Goal: Task Accomplishment & Management: Manage account settings

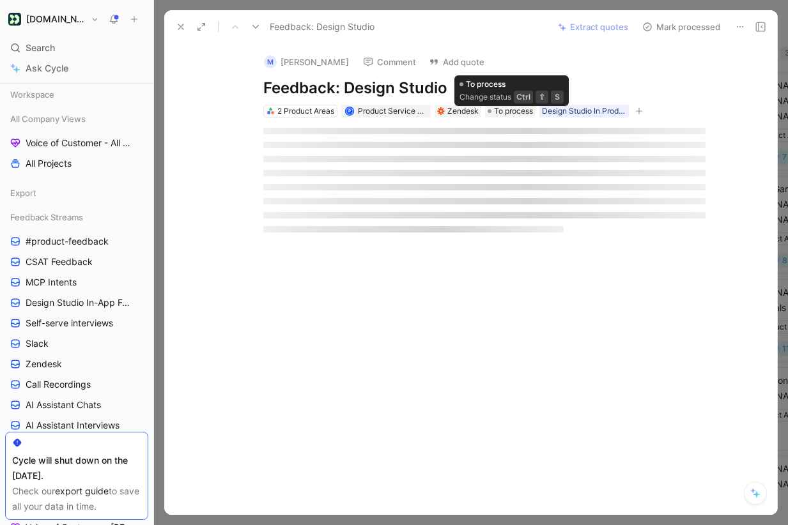
scroll to position [282, 0]
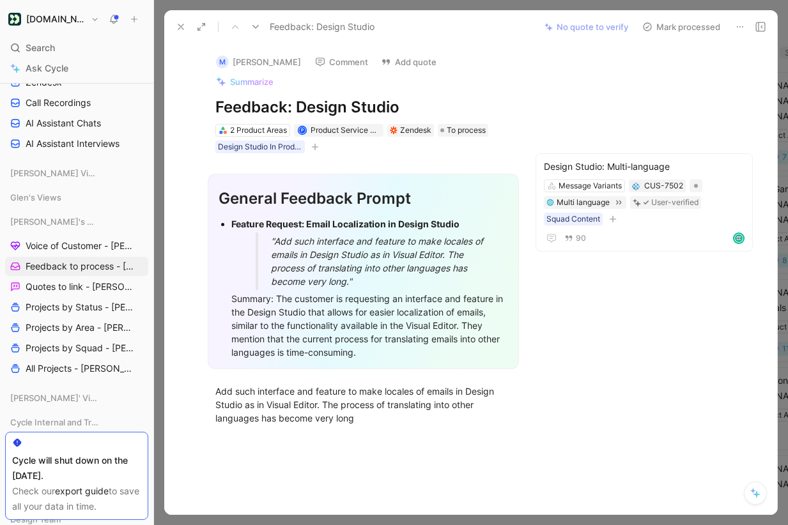
click at [678, 26] on button "Mark processed" at bounding box center [681, 27] width 89 height 18
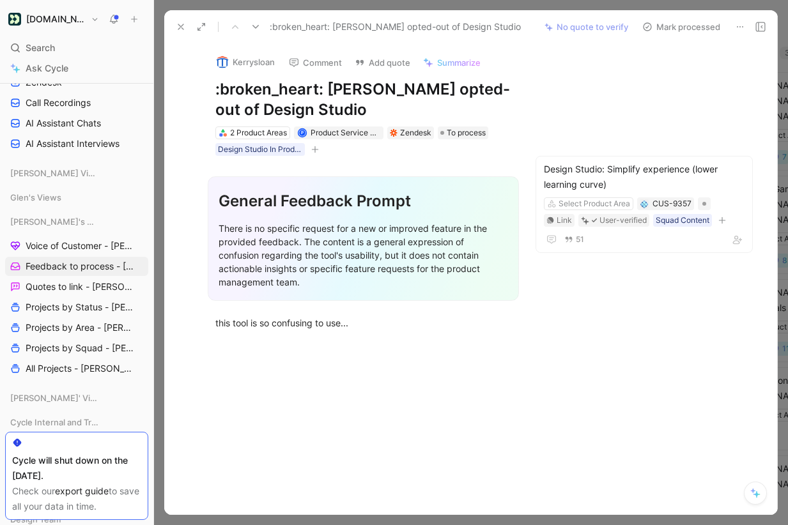
click at [678, 26] on button "Mark processed" at bounding box center [681, 27] width 89 height 18
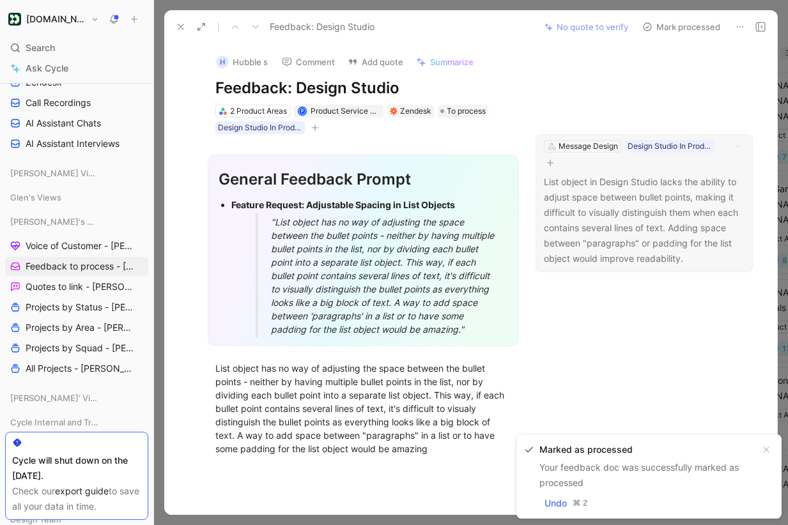
scroll to position [3, 0]
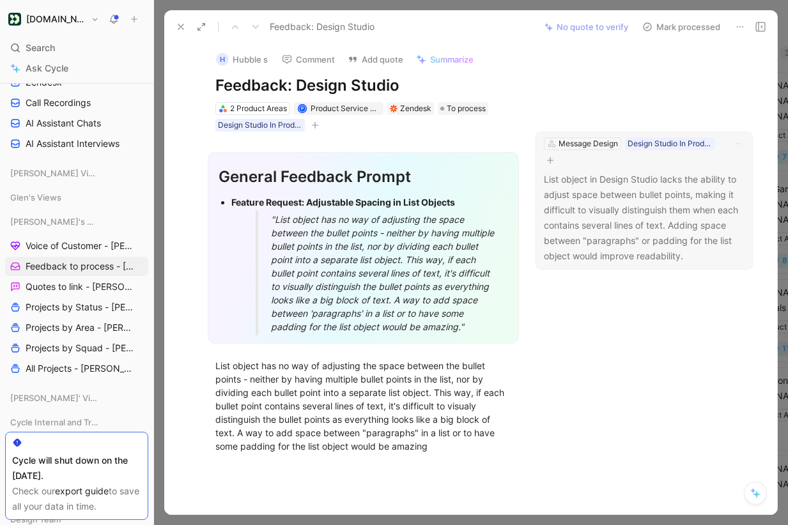
click at [659, 203] on p "List object in Design Studio lacks the ability to adjust space between bullet p…" at bounding box center [644, 218] width 201 height 92
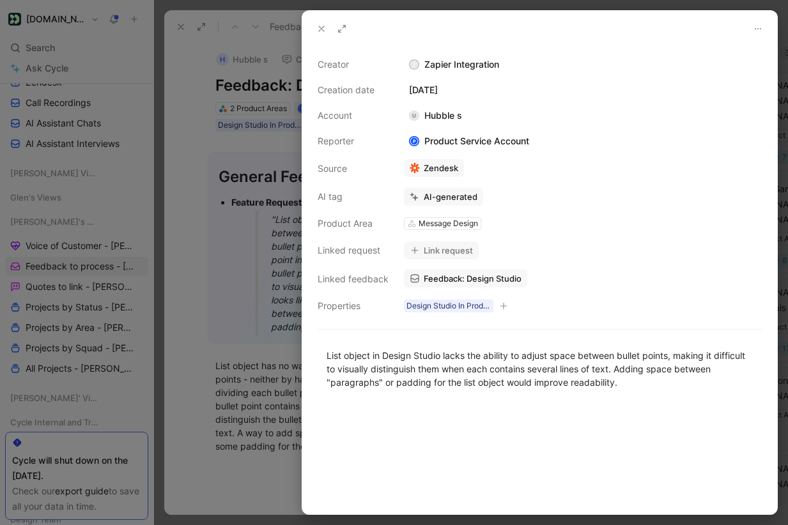
click at [327, 29] on button at bounding box center [322, 29] width 18 height 18
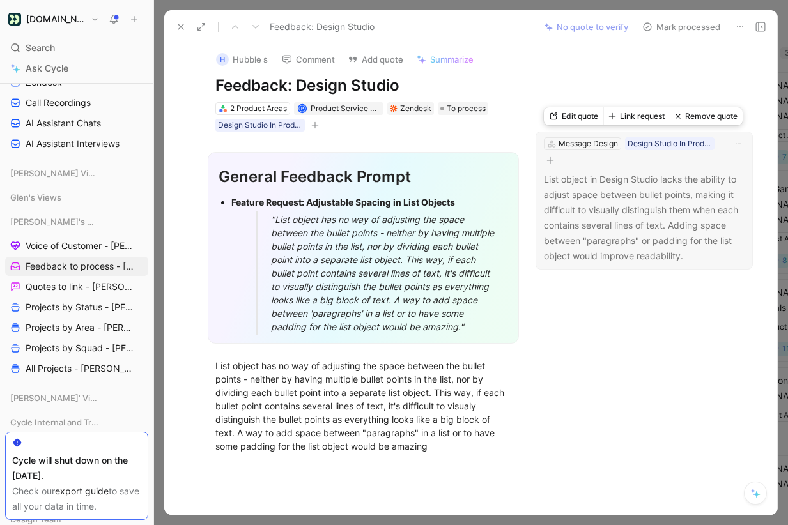
click at [641, 115] on button "Link request" at bounding box center [636, 116] width 66 height 18
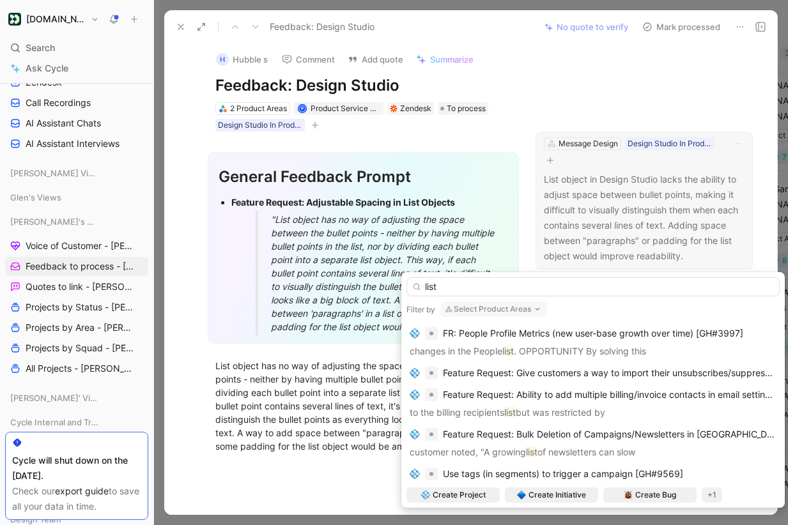
scroll to position [607, 0]
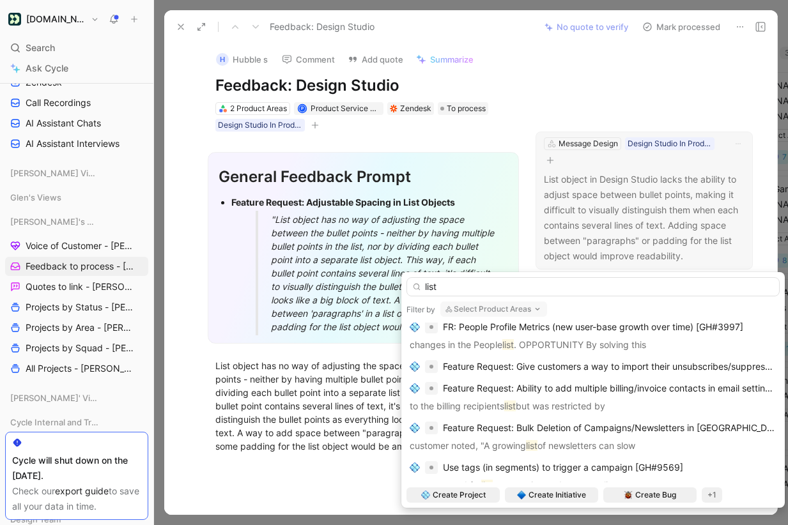
type input "list"
click at [511, 310] on button "Select Product Areas" at bounding box center [493, 309] width 107 height 15
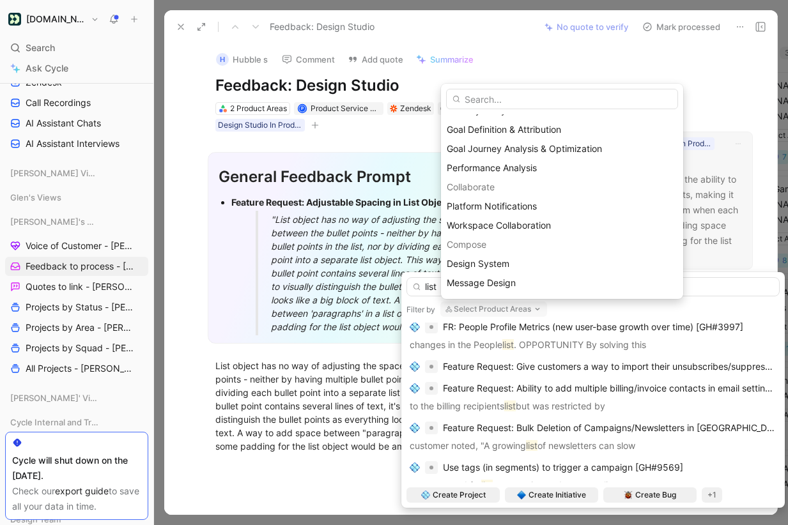
scroll to position [321, 0]
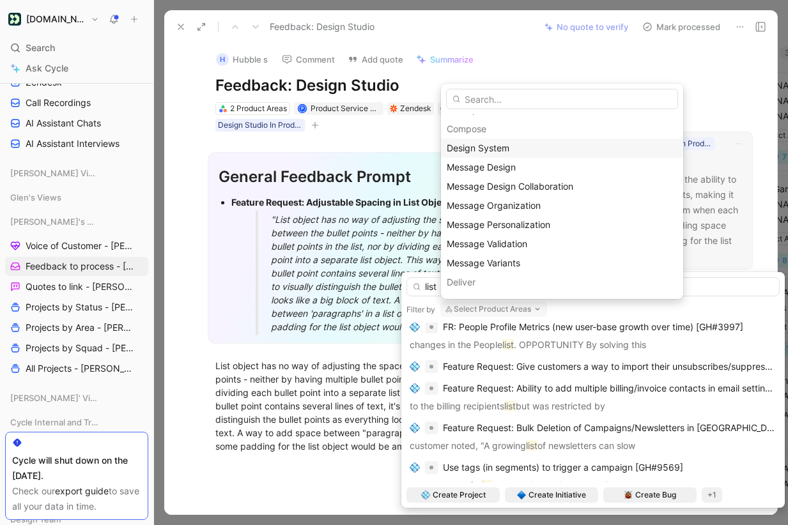
click at [509, 152] on span "Design System" at bounding box center [478, 148] width 63 height 11
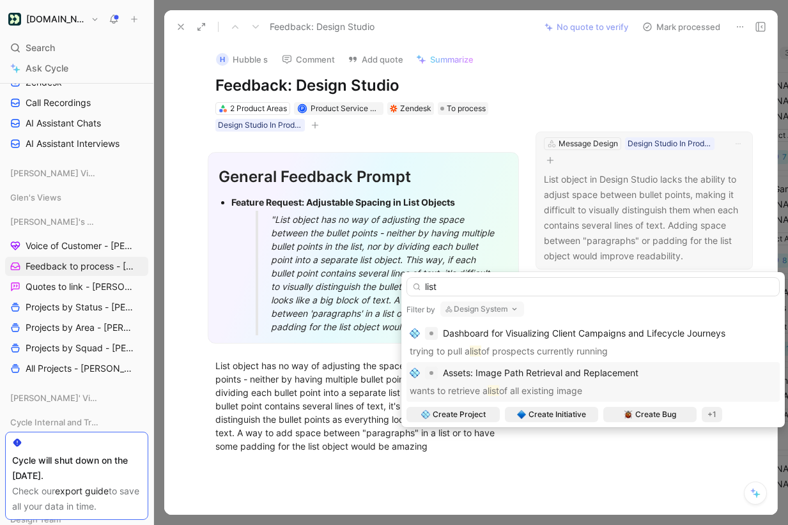
scroll to position [0, 0]
click at [506, 307] on button "Design System" at bounding box center [482, 309] width 84 height 15
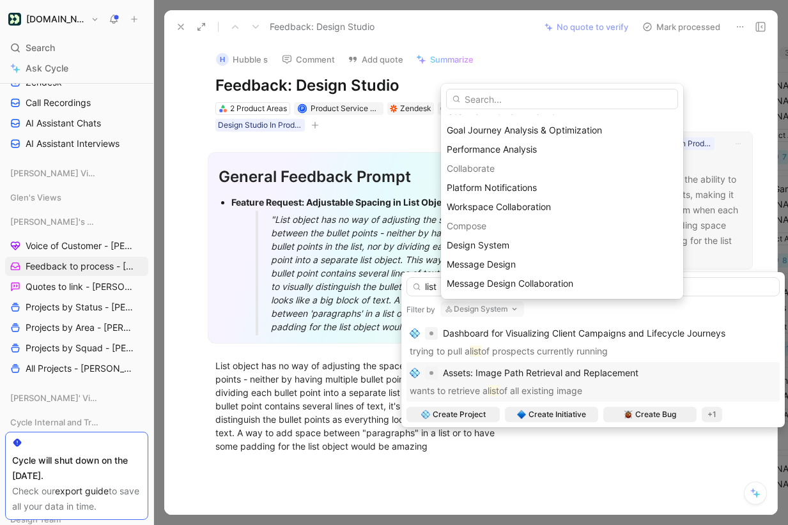
scroll to position [231, 0]
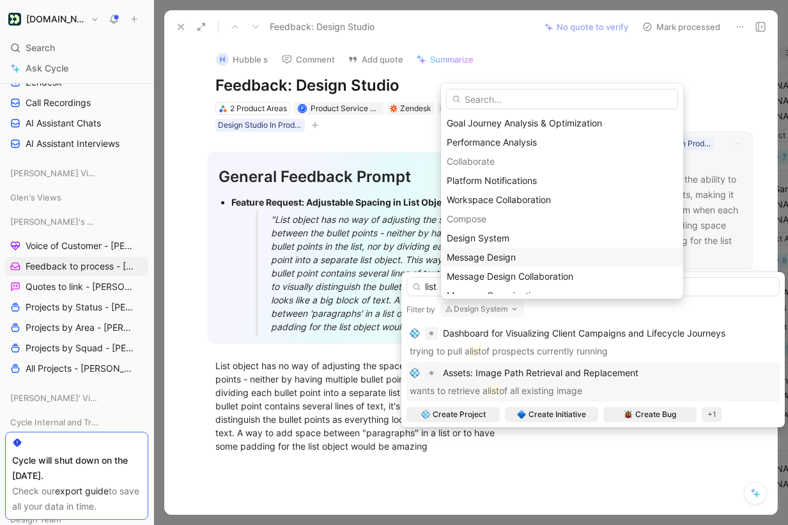
click at [505, 255] on span "Message Design" at bounding box center [481, 257] width 69 height 11
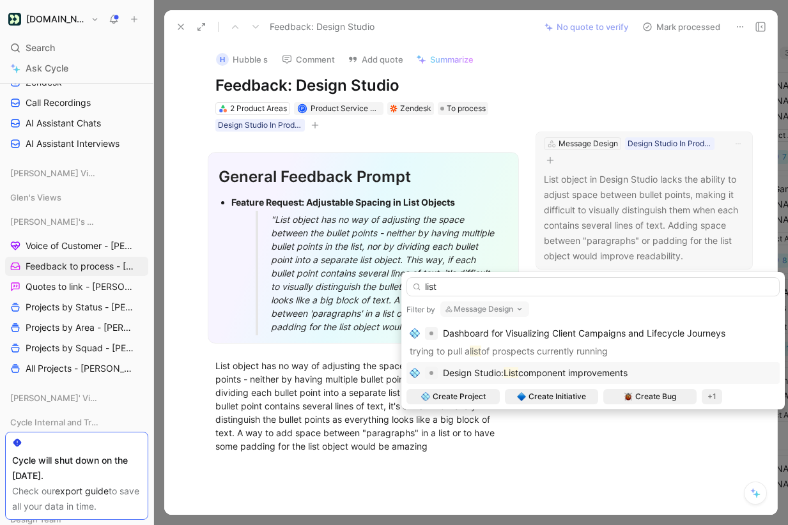
click at [642, 373] on div "Design Studio: List component improvements" at bounding box center [593, 373] width 367 height 15
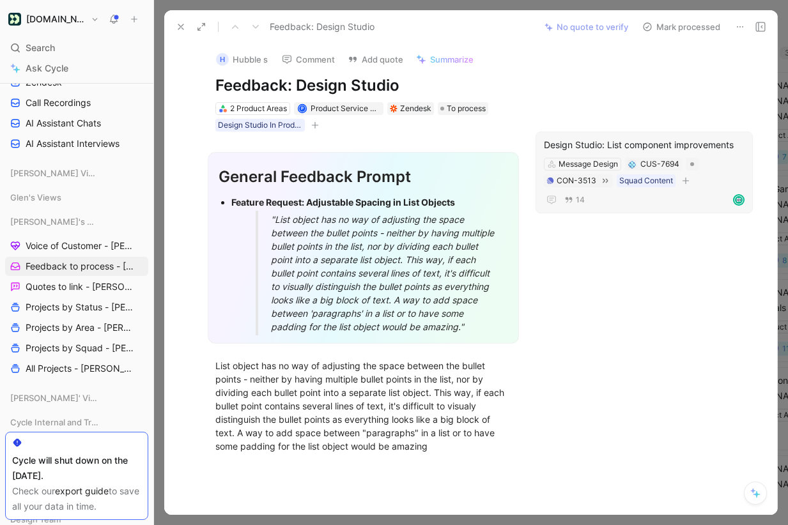
click at [675, 24] on button "Mark processed" at bounding box center [681, 27] width 89 height 18
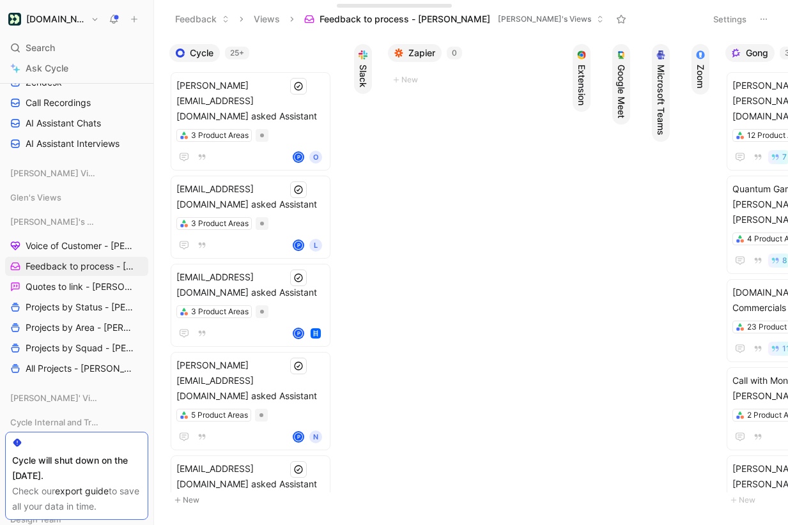
click at [84, 20] on button "[DOMAIN_NAME]" at bounding box center [53, 19] width 97 height 18
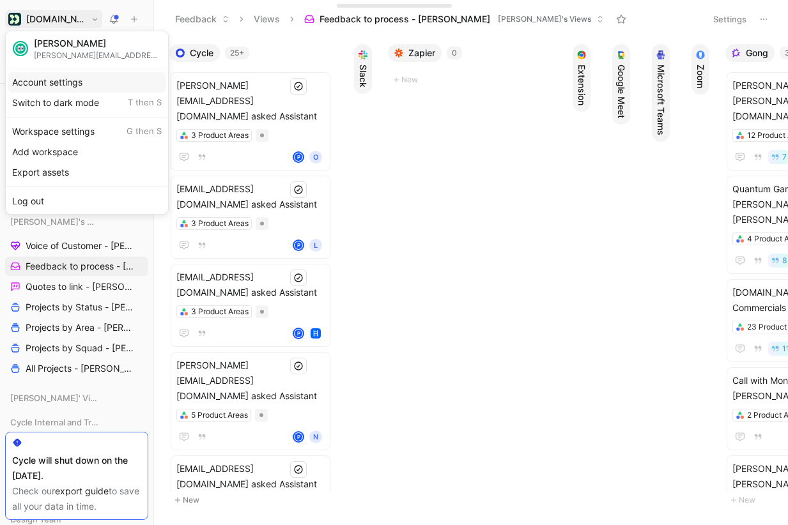
click at [74, 79] on div "Account settings" at bounding box center [86, 82] width 157 height 20
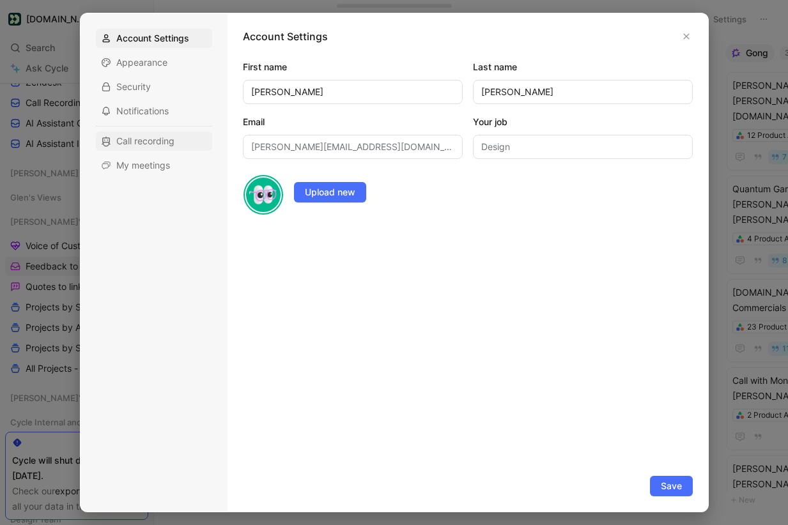
click at [167, 142] on span "Call recording" at bounding box center [145, 141] width 58 height 13
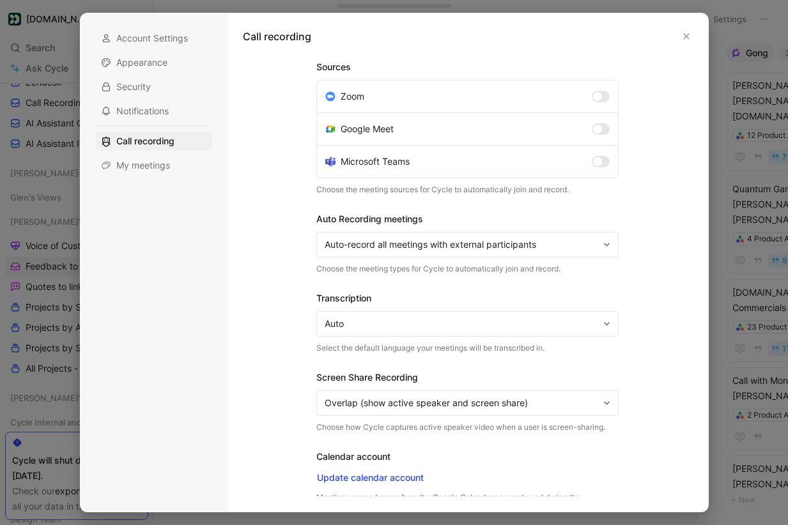
scroll to position [52, 0]
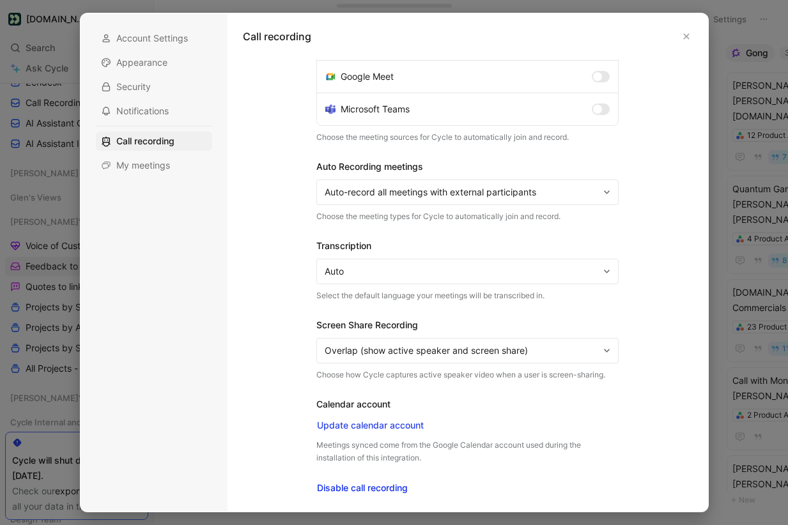
click at [366, 488] on span "Disable call recording" at bounding box center [362, 488] width 91 height 15
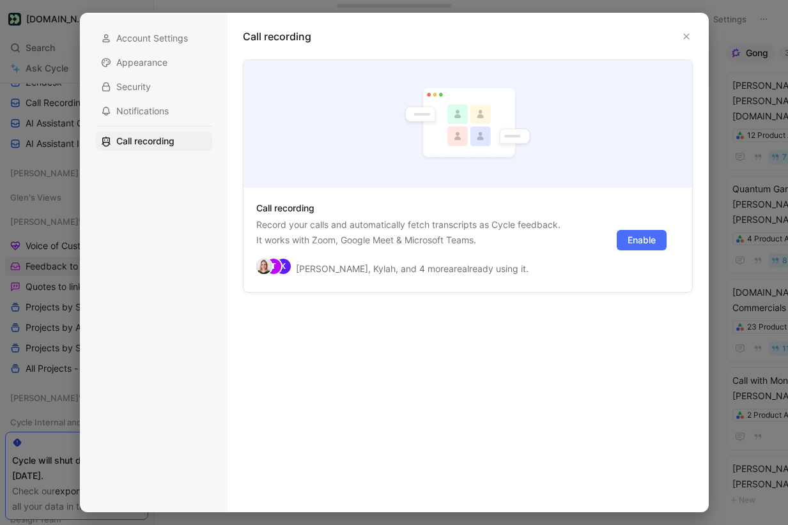
scroll to position [0, 0]
click at [685, 36] on icon "button" at bounding box center [686, 37] width 6 height 6
